Goal: Task Accomplishment & Management: Complete application form

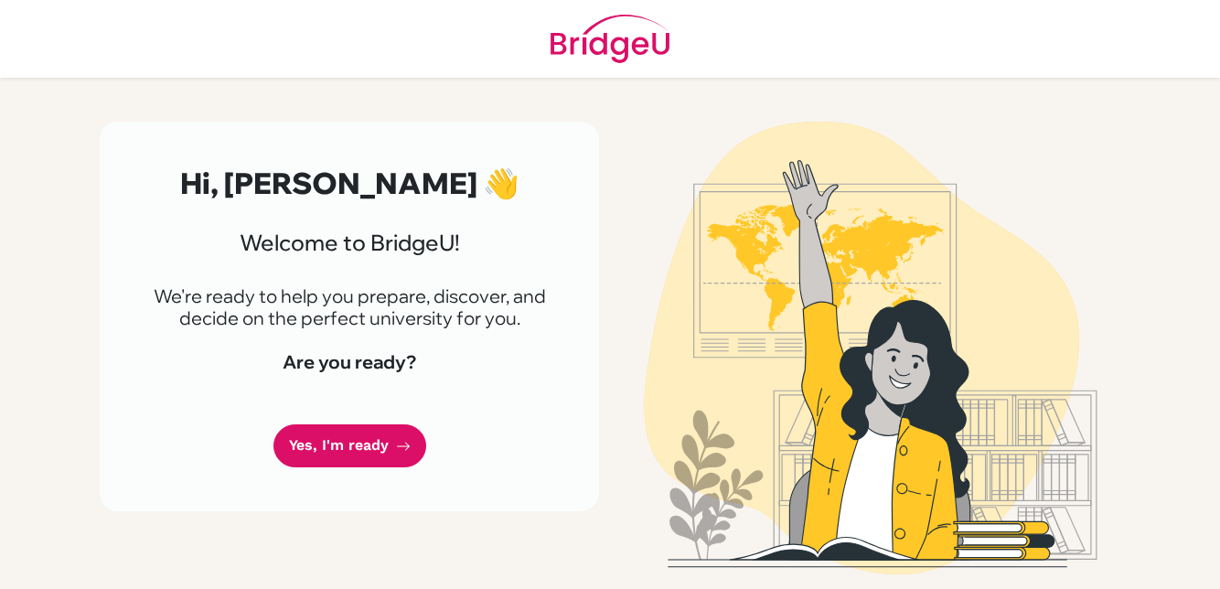
click at [329, 409] on div "Hi, Ruiz Christian 👋 Welcome to BridgeU! We're ready to help you prepare, disco…" at bounding box center [349, 317] width 499 height 390
click at [380, 453] on link "Yes, I'm ready" at bounding box center [350, 445] width 153 height 43
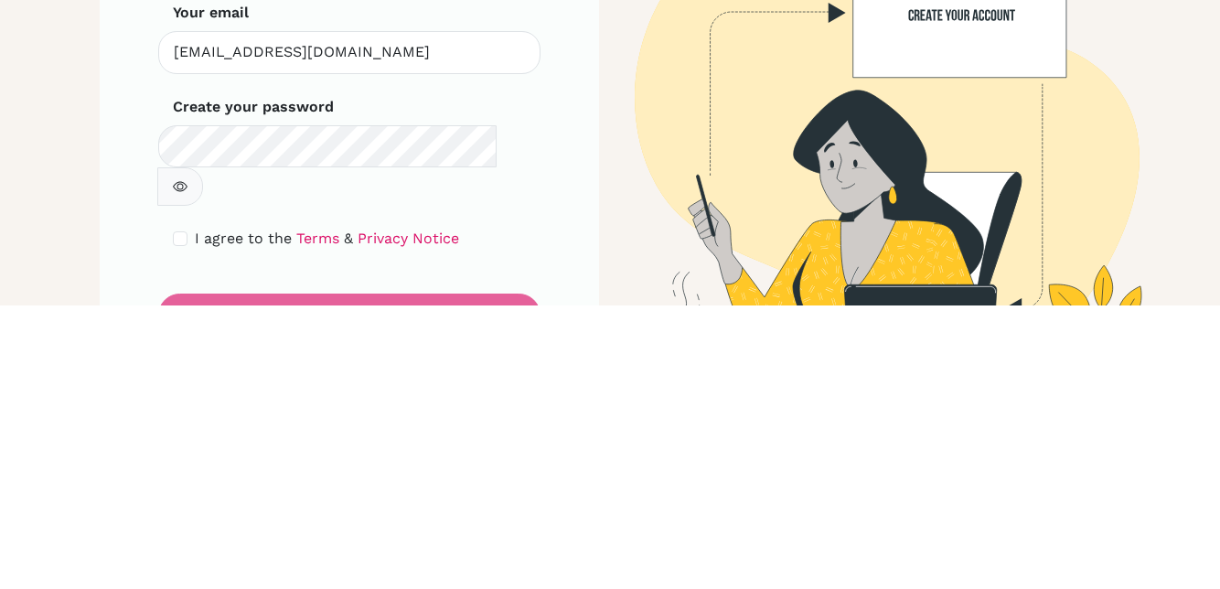
click at [195, 463] on form "Step 1 of 5 Set up your password Your email [EMAIL_ADDRESS][DOMAIN_NAME] Invali…" at bounding box center [349, 414] width 353 height 411
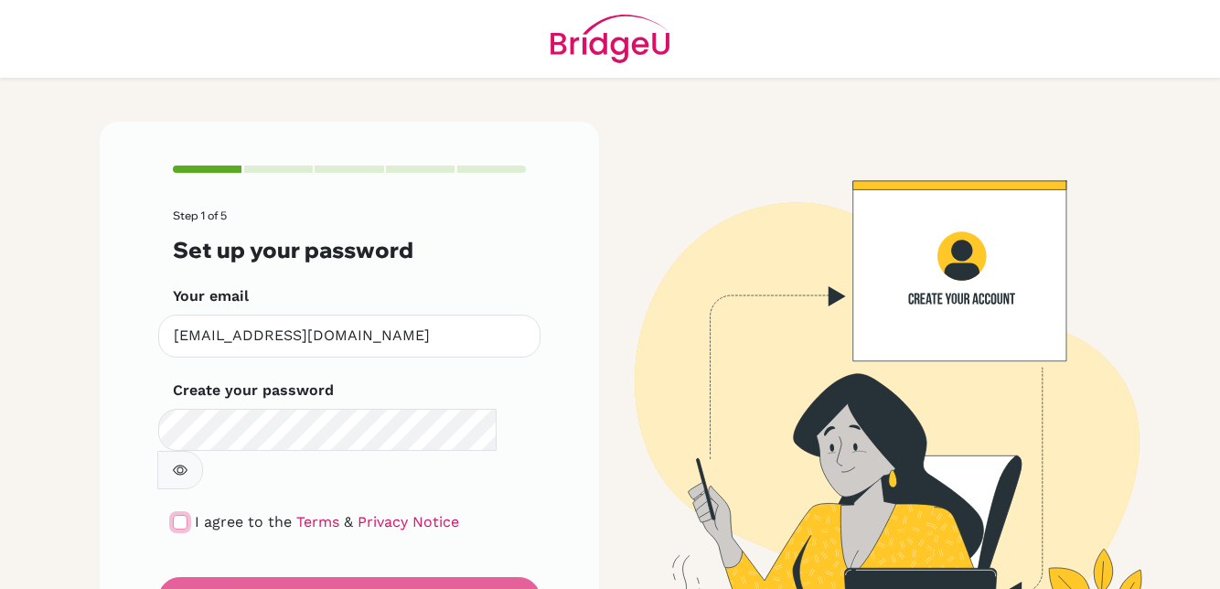
click at [181, 515] on input "checkbox" at bounding box center [180, 522] width 15 height 15
checkbox input "true"
click at [220, 577] on button "Next, about you" at bounding box center [349, 598] width 382 height 43
